Goal: Check status: Check status

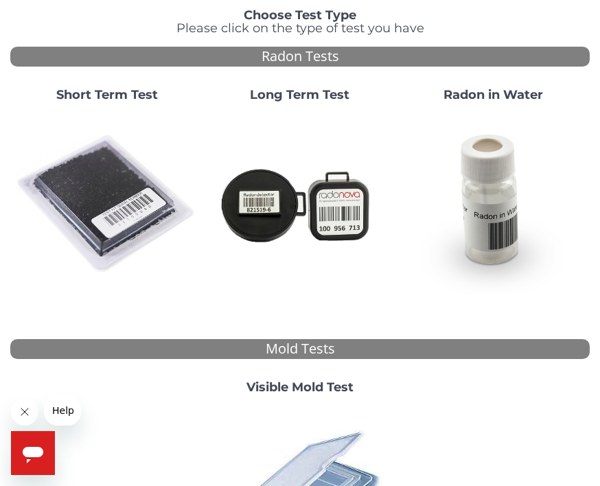
scroll to position [122, 0]
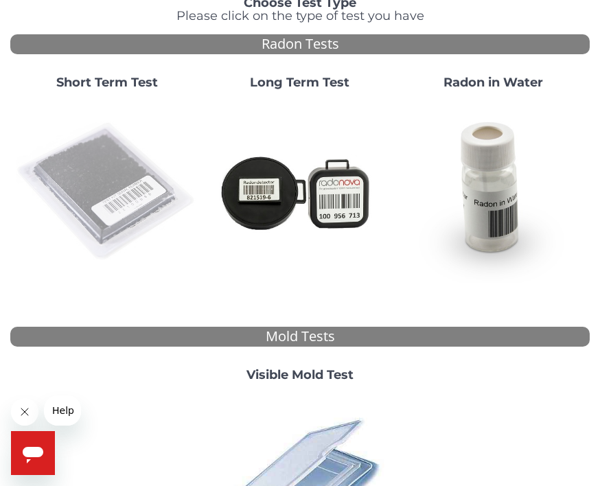
click at [109, 214] on img at bounding box center [107, 192] width 182 height 182
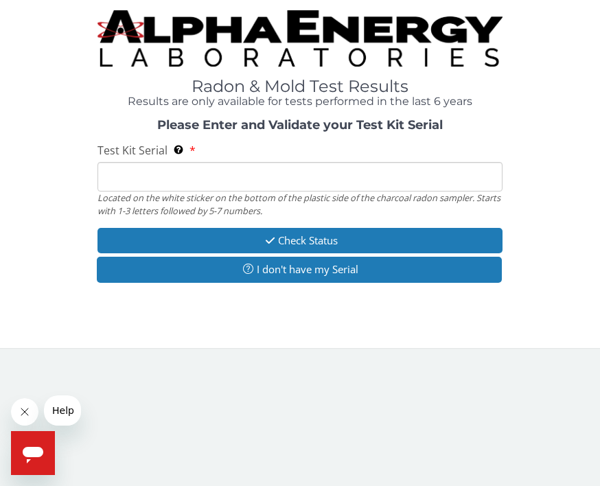
scroll to position [0, 0]
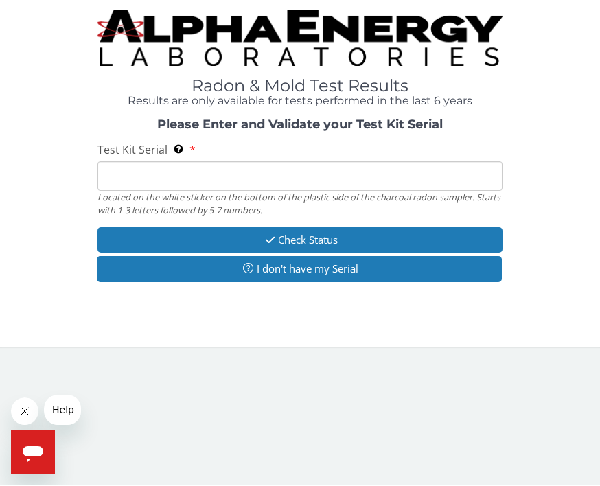
click at [169, 179] on input "Test Kit Serial Located on the white sticker on the bottom of the plastic side …" at bounding box center [301, 177] width 406 height 30
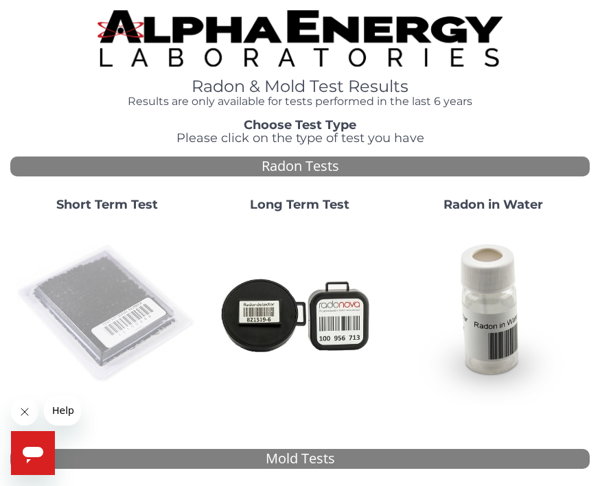
click at [121, 330] on img at bounding box center [107, 314] width 182 height 182
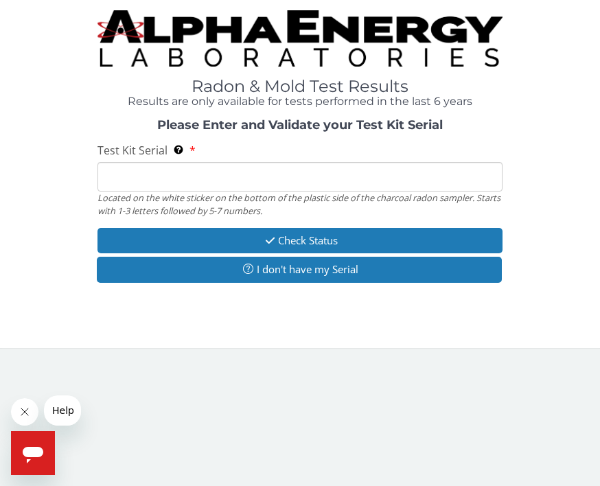
click at [143, 174] on input "Test Kit Serial Located on the white sticker on the bottom of the plastic side …" at bounding box center [301, 177] width 406 height 30
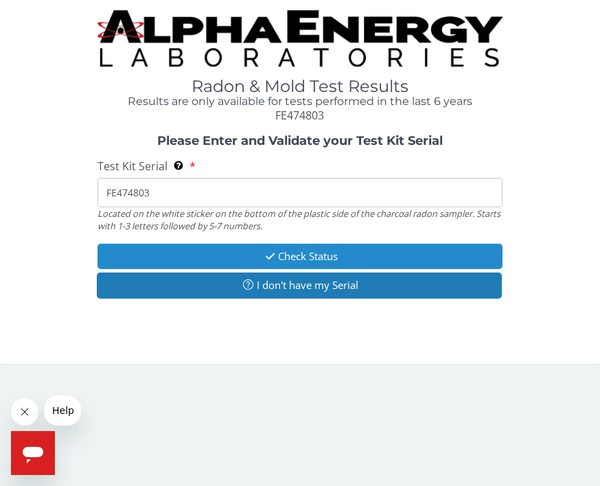
type input "FE474803"
click at [346, 252] on button "Check Status" at bounding box center [301, 256] width 406 height 25
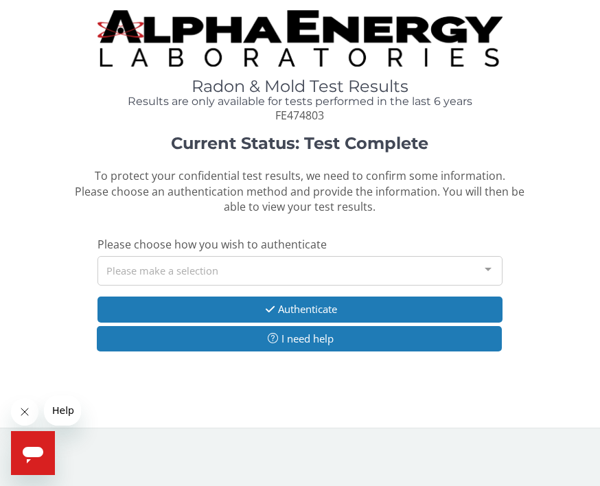
click at [493, 264] on div at bounding box center [488, 270] width 27 height 26
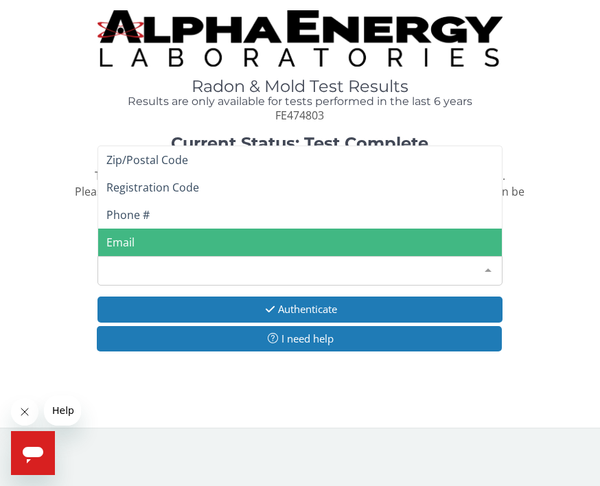
click at [129, 237] on span "Email" at bounding box center [120, 242] width 28 height 15
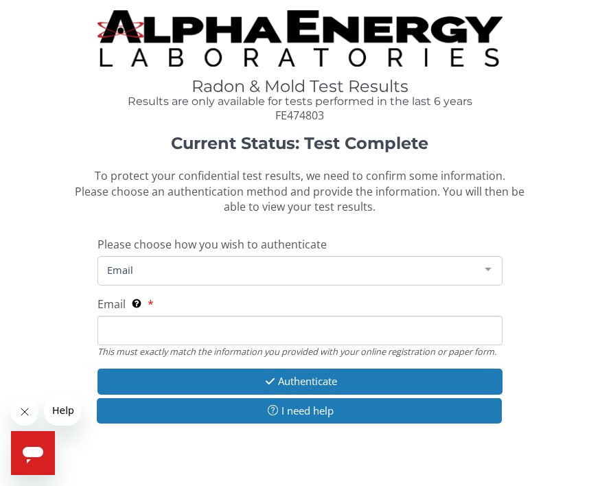
click at [131, 263] on span "Email" at bounding box center [290, 269] width 372 height 15
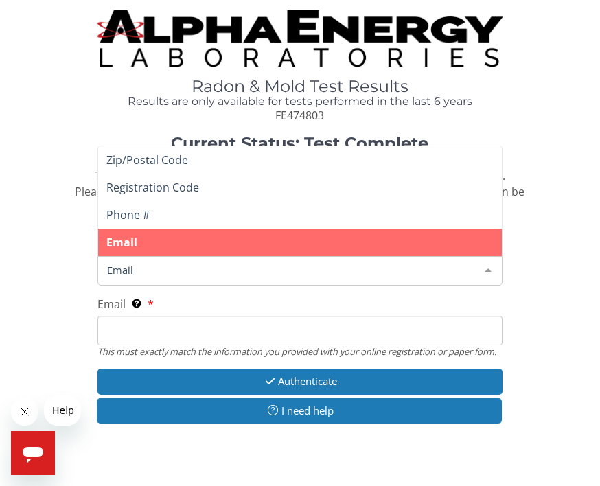
click at [132, 326] on input "Email This must exactly match the information you provided with your online reg…" at bounding box center [301, 331] width 406 height 30
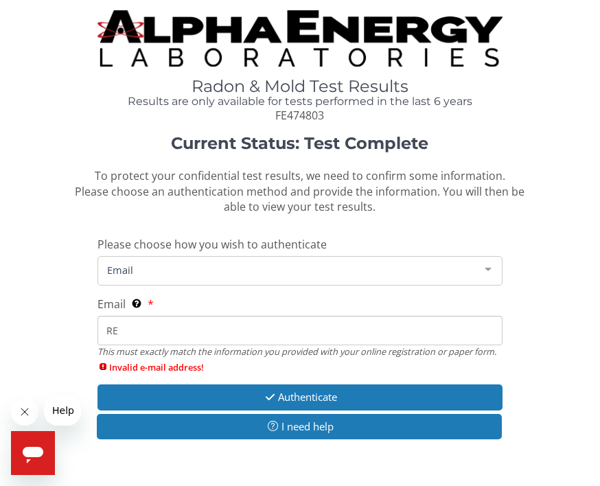
type input "R"
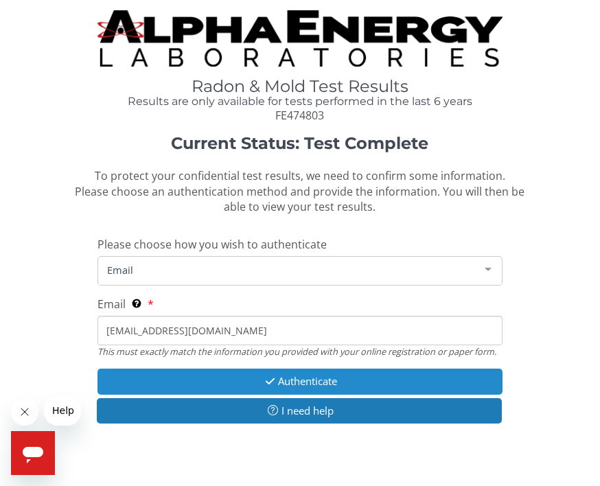
type input "[EMAIL_ADDRESS][DOMAIN_NAME]"
click at [330, 374] on button "Authenticate" at bounding box center [301, 381] width 406 height 25
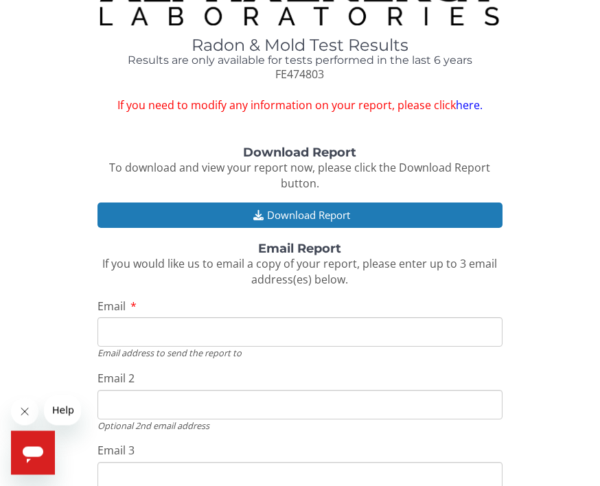
scroll to position [43, 0]
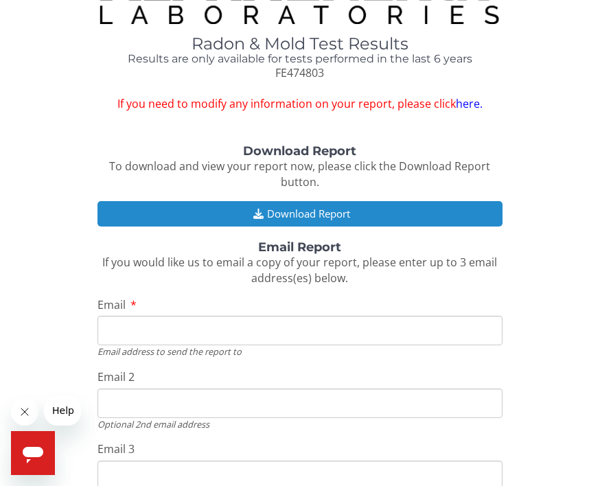
click at [407, 210] on button "Download Report" at bounding box center [301, 213] width 406 height 25
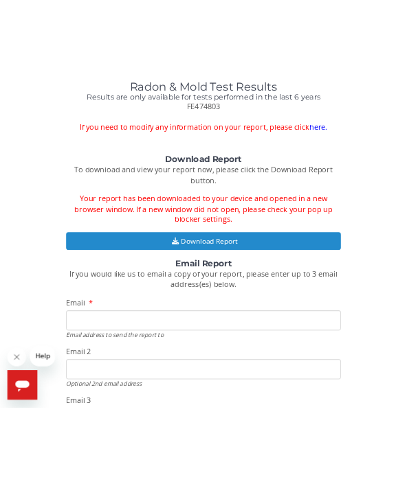
scroll to position [0, 0]
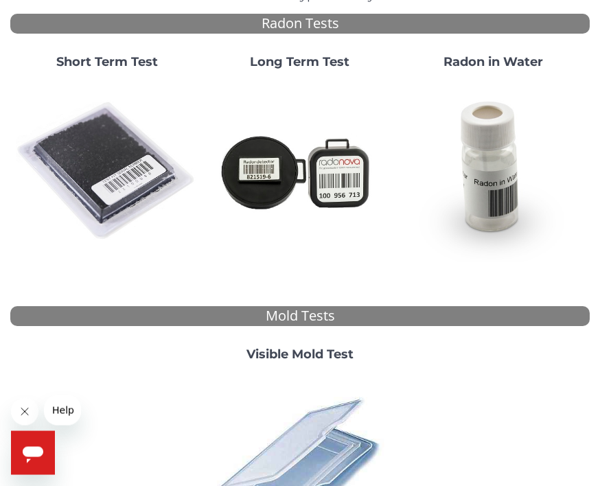
scroll to position [143, 0]
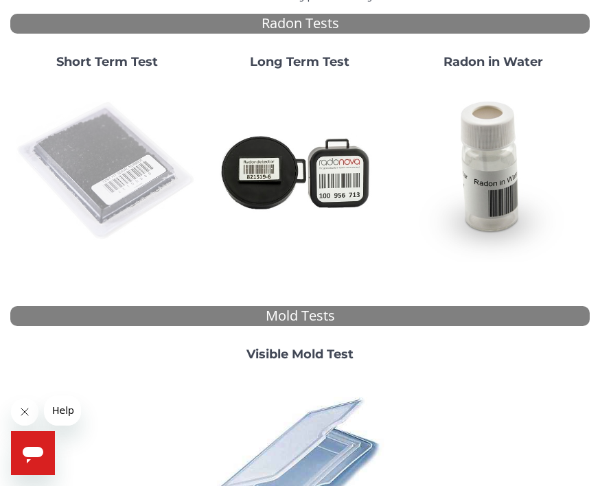
click at [128, 179] on img at bounding box center [107, 171] width 182 height 182
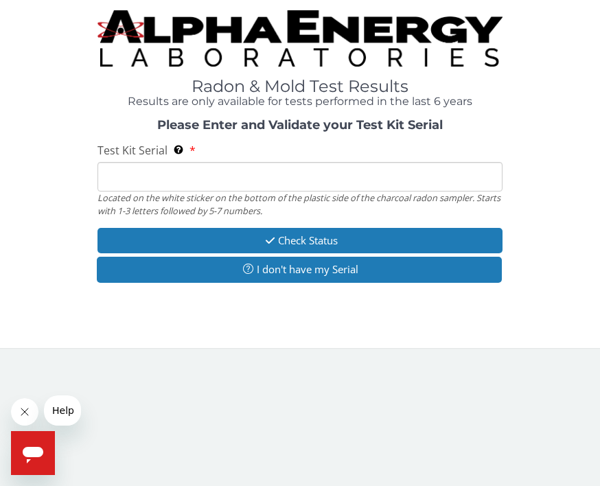
scroll to position [0, 0]
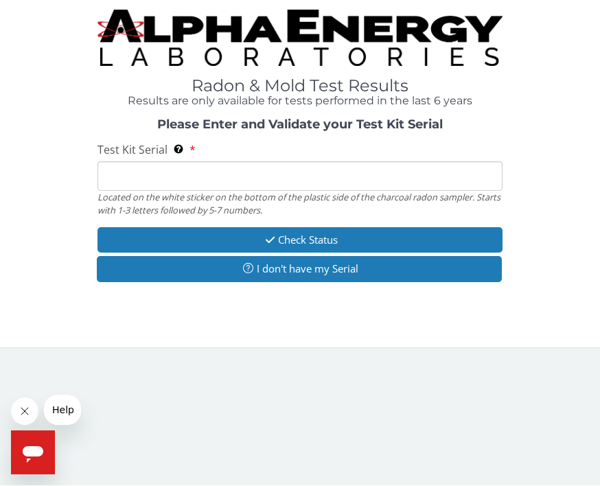
click at [144, 163] on input "Test Kit Serial Located on the white sticker on the bottom of the plastic side …" at bounding box center [301, 177] width 406 height 30
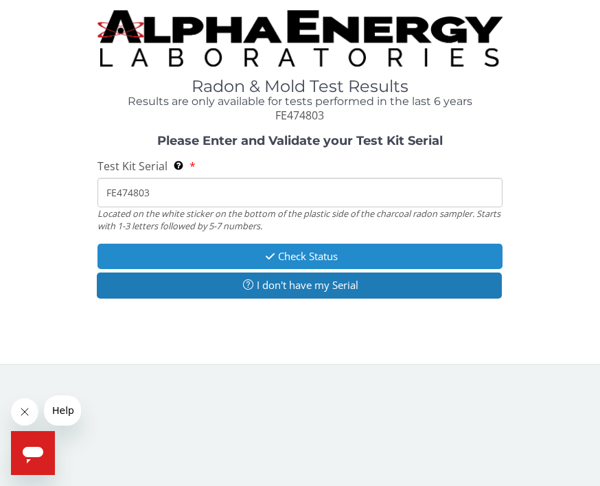
type input "FE474803"
click at [345, 257] on button "Check Status" at bounding box center [301, 256] width 406 height 25
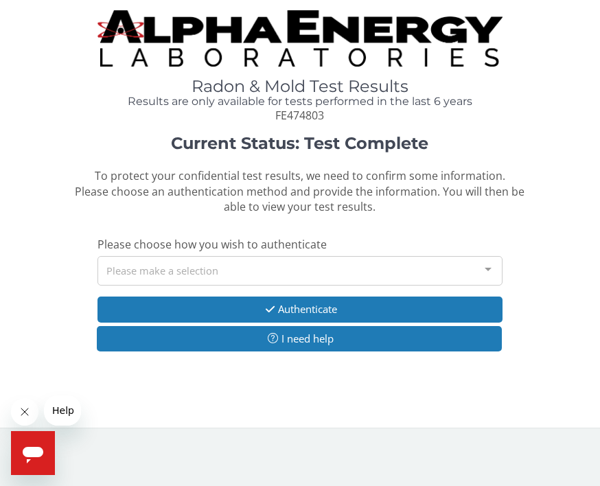
click at [281, 277] on div "Please make a selection" at bounding box center [301, 271] width 406 height 30
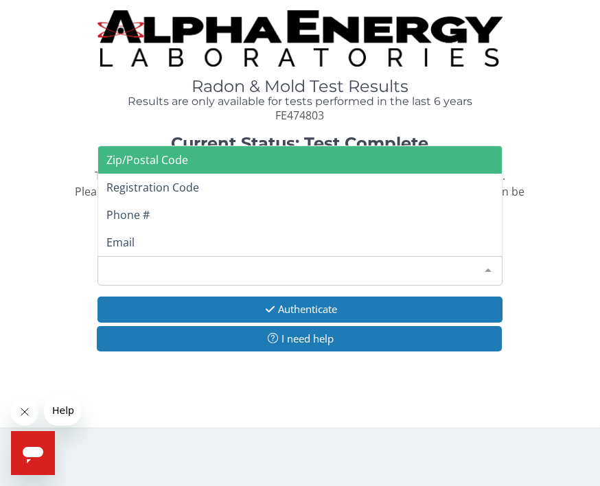
click at [367, 159] on span "Zip/Postal Code" at bounding box center [300, 159] width 405 height 27
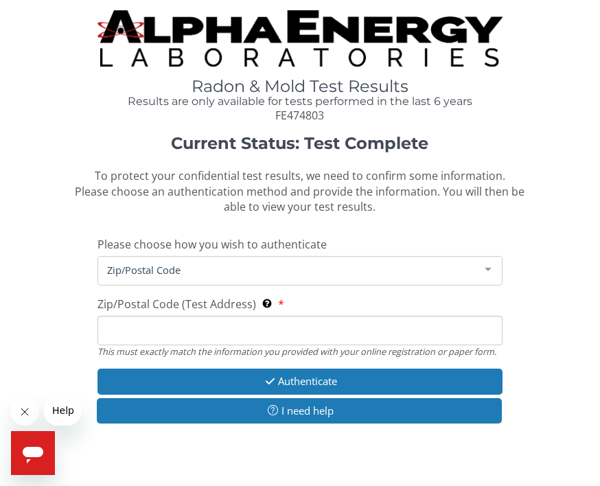
click at [172, 329] on input "Zip/Postal Code (Test Address) This must exactly match the information you prov…" at bounding box center [301, 331] width 406 height 30
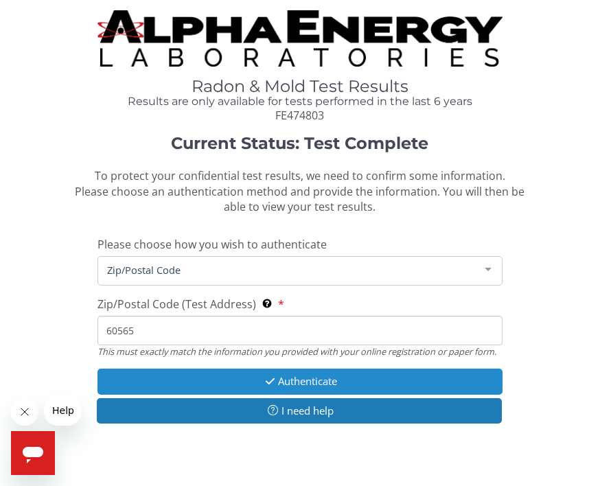
type input "60565"
click at [314, 376] on button "Authenticate" at bounding box center [301, 381] width 406 height 25
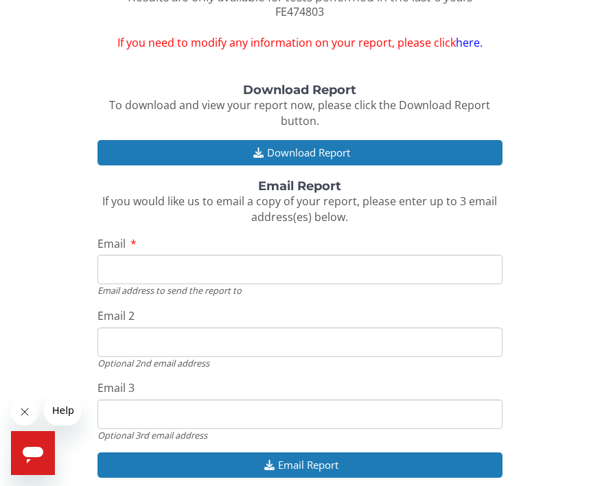
scroll to position [105, 0]
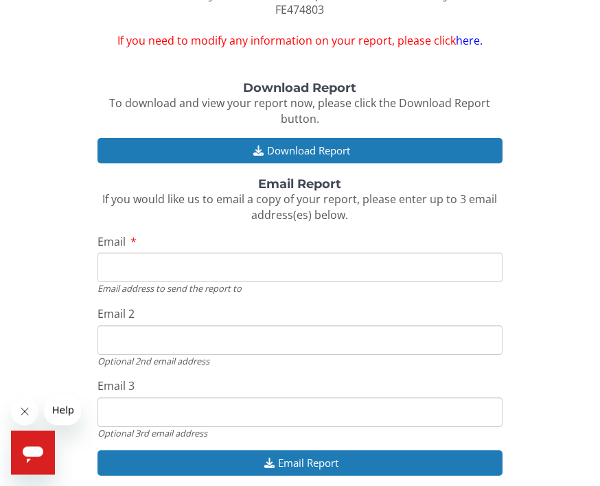
click at [126, 268] on input "Email" at bounding box center [301, 268] width 406 height 30
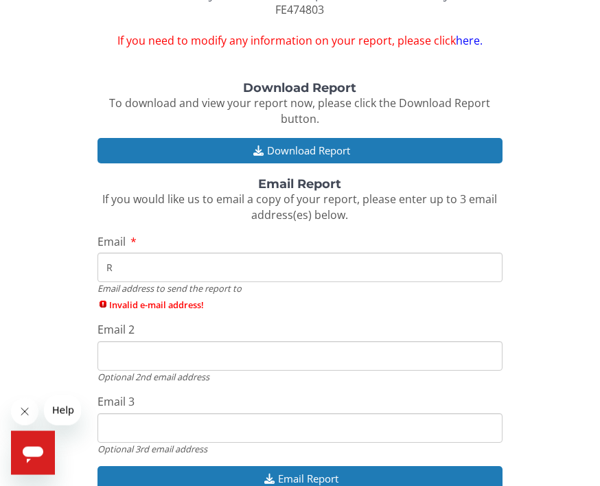
scroll to position [106, 0]
type input "R"
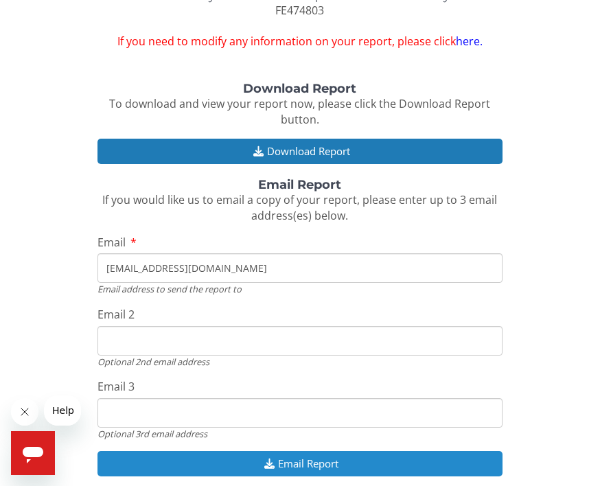
type input "Reneenelson@aol.com"
click at [286, 455] on button "Email Report" at bounding box center [301, 463] width 406 height 25
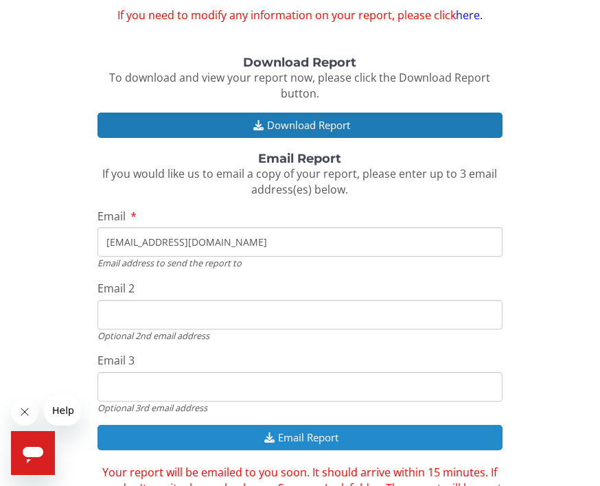
scroll to position [150, 0]
